Goal: Navigation & Orientation: Go to known website

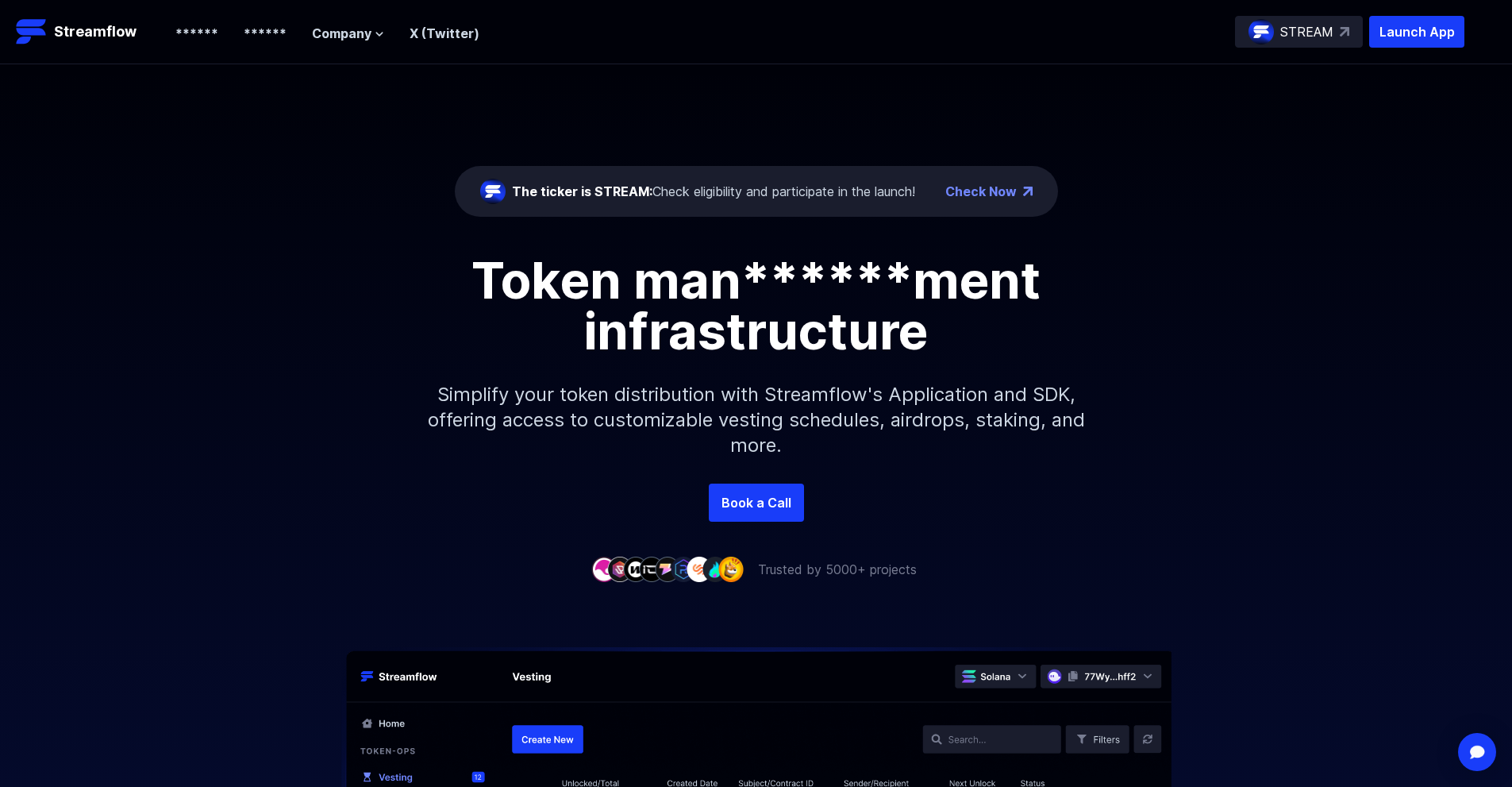
drag, startPoint x: 1381, startPoint y: 206, endPoint x: 983, endPoint y: 282, distance: 405.2
click at [1380, 206] on div "The ticker is STREAM: Check eligibility and participate in the launch! Check No…" at bounding box center [756, 274] width 1512 height 419
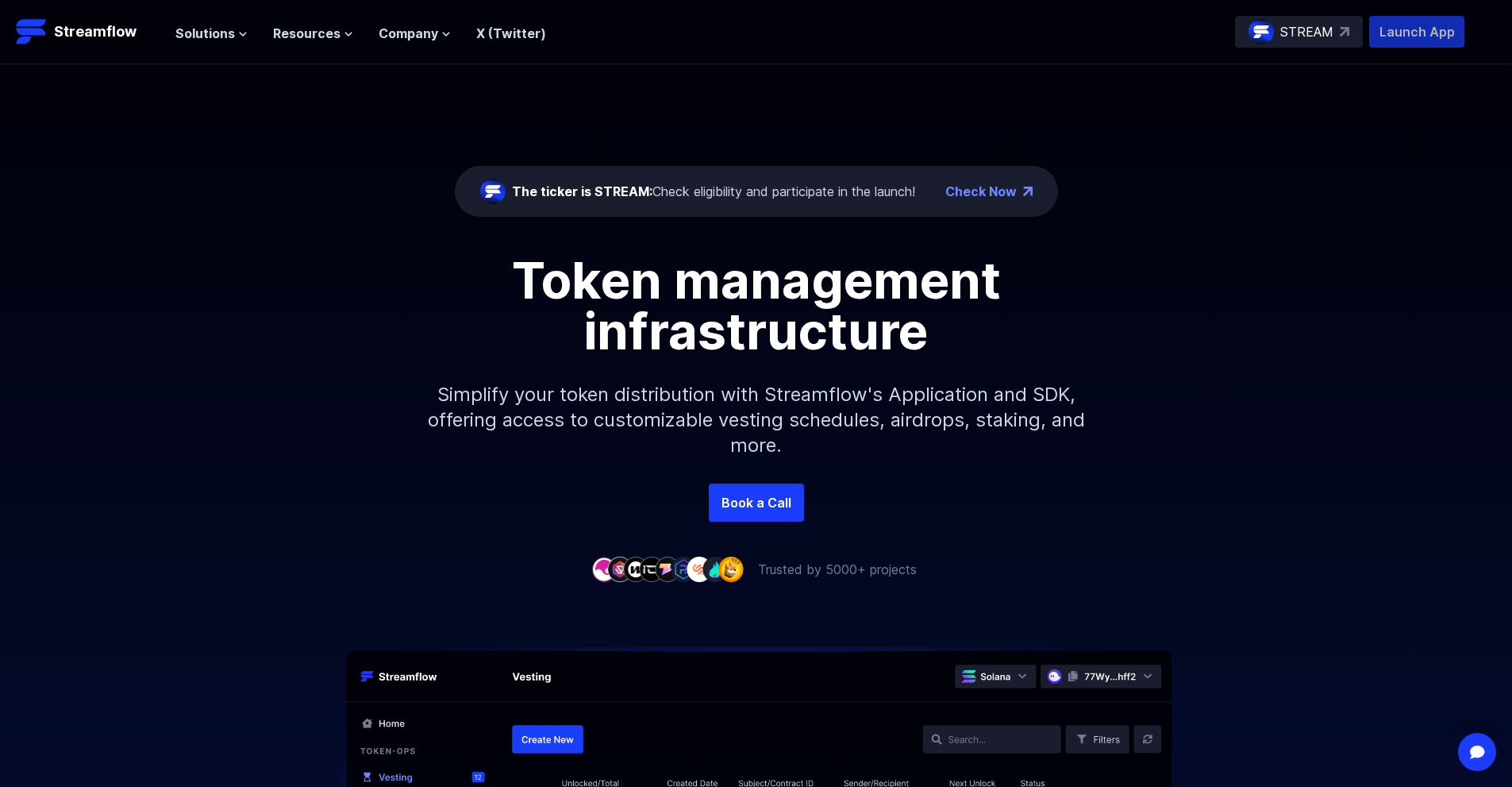
click at [1404, 41] on p "Launch App" at bounding box center [1416, 32] width 95 height 32
click at [118, 25] on p "Streamflow" at bounding box center [95, 32] width 83 height 23
click at [104, 28] on p "Streamflow" at bounding box center [95, 32] width 83 height 23
